Goal: Information Seeking & Learning: Learn about a topic

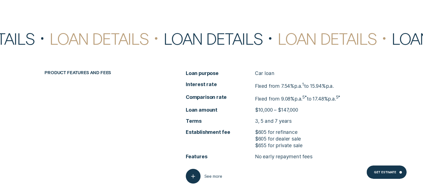
scroll to position [1853, 0]
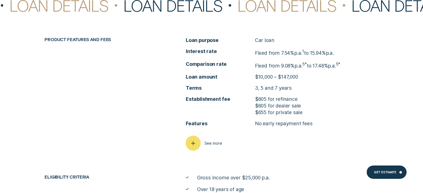
click at [193, 143] on icon "button" at bounding box center [193, 143] width 8 height 9
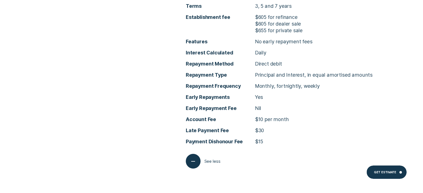
scroll to position [1936, 0]
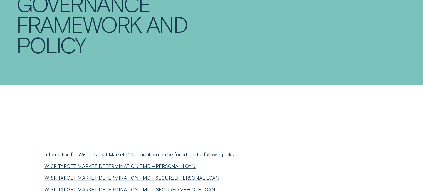
scroll to position [139, 0]
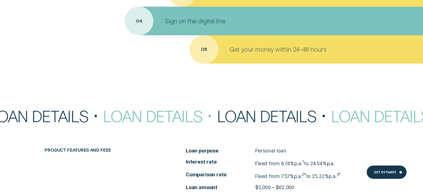
scroll to position [2128, 0]
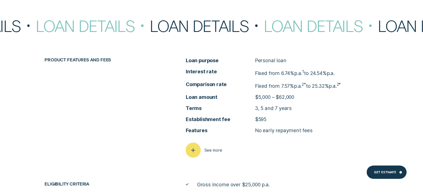
click at [196, 148] on icon "button" at bounding box center [193, 150] width 8 height 9
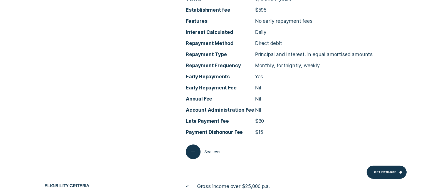
scroll to position [2239, 0]
